Goal: Check status: Check status

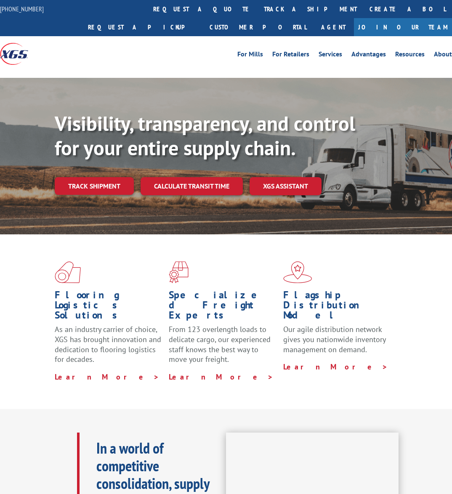
click at [118, 198] on div "Visibility, transparency, and control for your entire supply chain. Track shipm…" at bounding box center [253, 169] width 397 height 117
click at [113, 186] on link "Track shipment" at bounding box center [94, 186] width 79 height 18
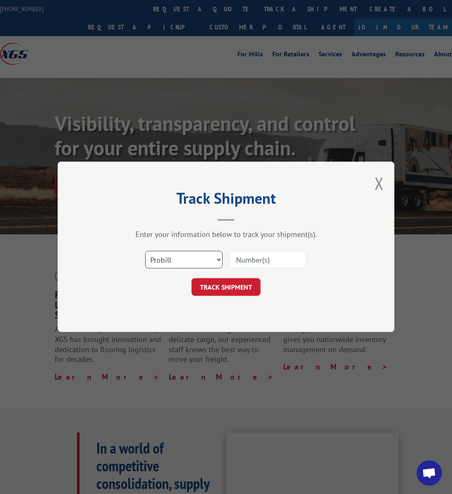
click at [208, 261] on select "Select category... Probill BOL PO" at bounding box center [183, 260] width 77 height 18
select select "bol"
click at [145, 251] on select "Select category... Probill BOL PO" at bounding box center [183, 260] width 77 height 18
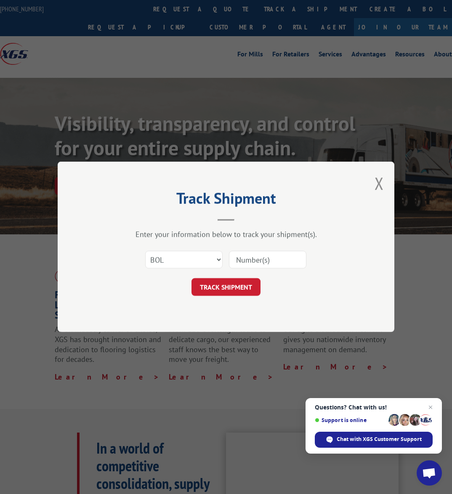
click at [243, 260] on input at bounding box center [267, 260] width 77 height 18
paste input "17119831"
type input "17119831"
click at [236, 286] on button "TRACK SHIPMENT" at bounding box center [225, 288] width 69 height 18
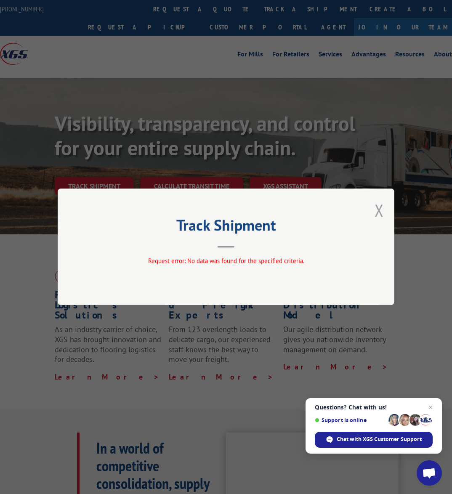
click at [375, 211] on button "Close modal" at bounding box center [378, 210] width 9 height 22
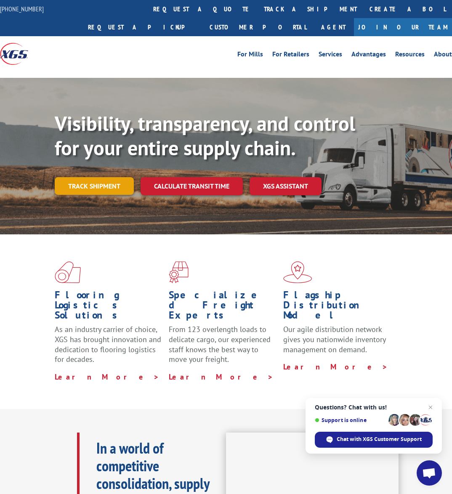
click at [91, 188] on link "Track shipment" at bounding box center [94, 186] width 79 height 18
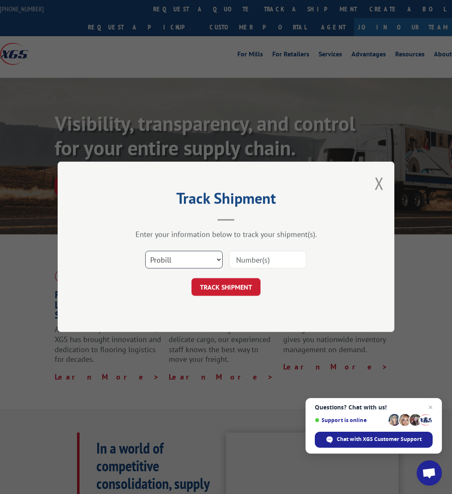
click at [193, 259] on select "Select category... Probill BOL PO" at bounding box center [183, 260] width 77 height 18
select select "bol"
click at [145, 251] on select "Select category... Probill BOL PO" at bounding box center [183, 260] width 77 height 18
click at [251, 263] on input at bounding box center [267, 260] width 77 height 18
paste input "740462"
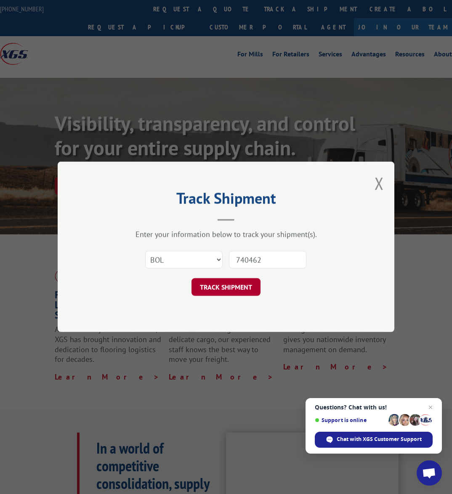
type input "740462"
click at [246, 292] on button "TRACK SHIPMENT" at bounding box center [225, 288] width 69 height 18
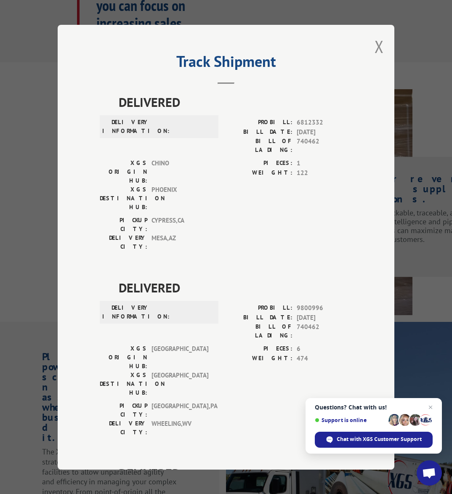
scroll to position [145, 0]
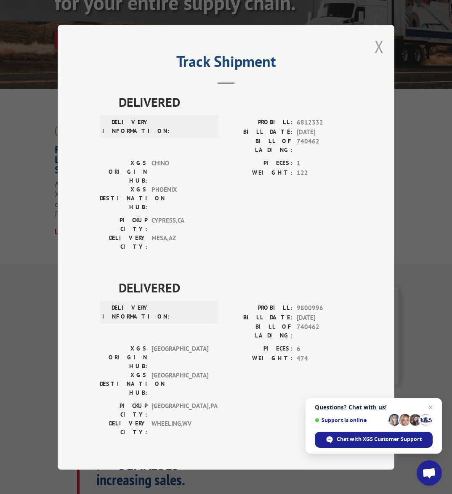
click at [377, 42] on button "Close modal" at bounding box center [378, 46] width 9 height 22
